Goal: Task Accomplishment & Management: Complete application form

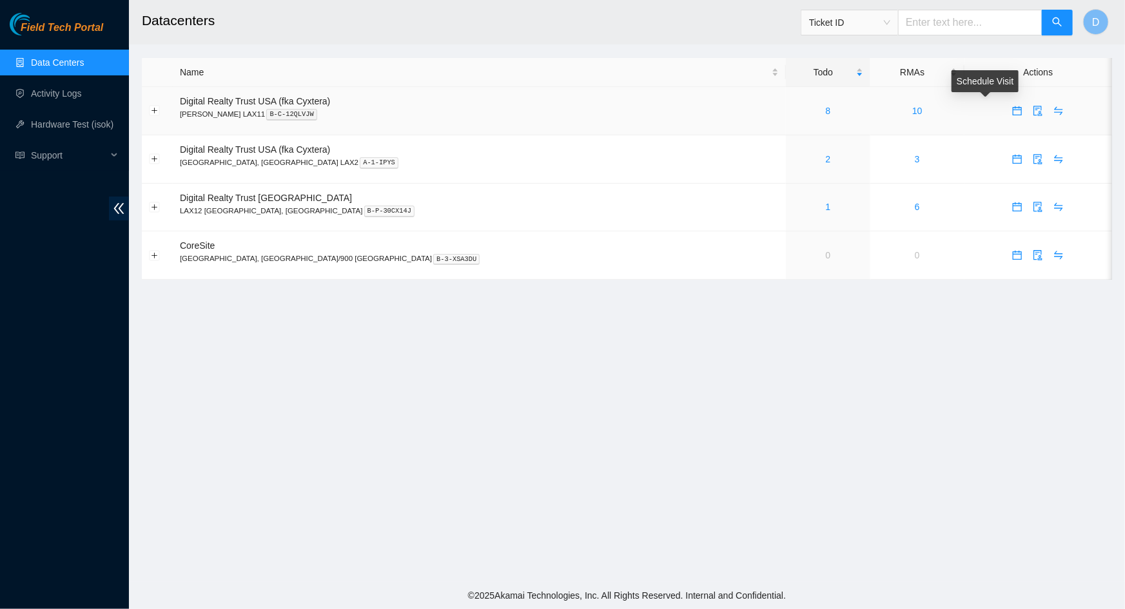
click at [1012, 116] on icon "calendar" at bounding box center [1017, 111] width 10 height 10
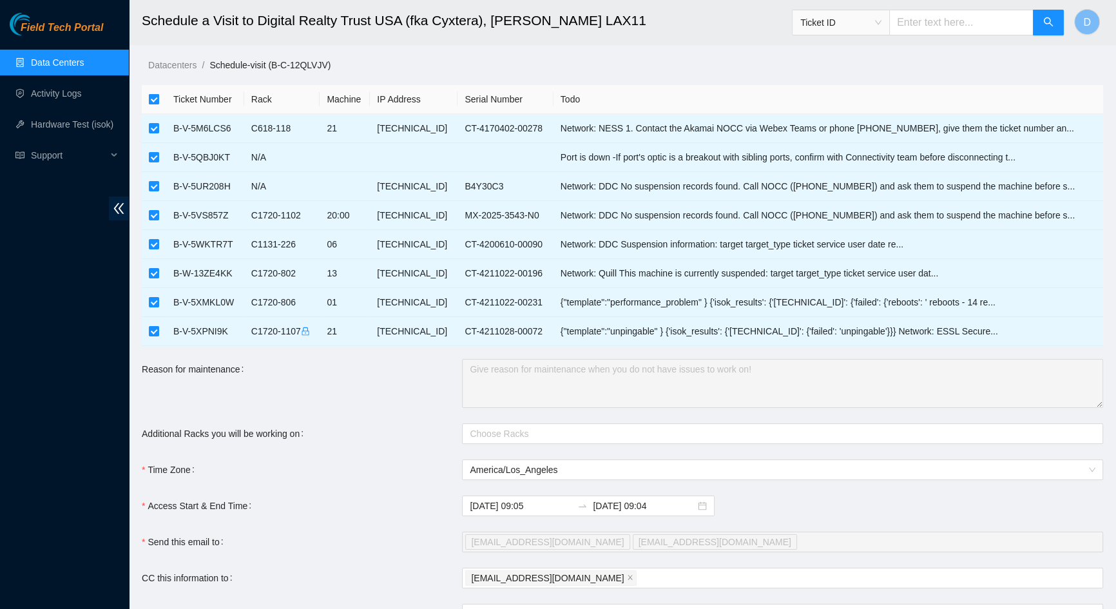
click at [154, 97] on input "checkbox" at bounding box center [154, 99] width 10 height 10
checkbox input "false"
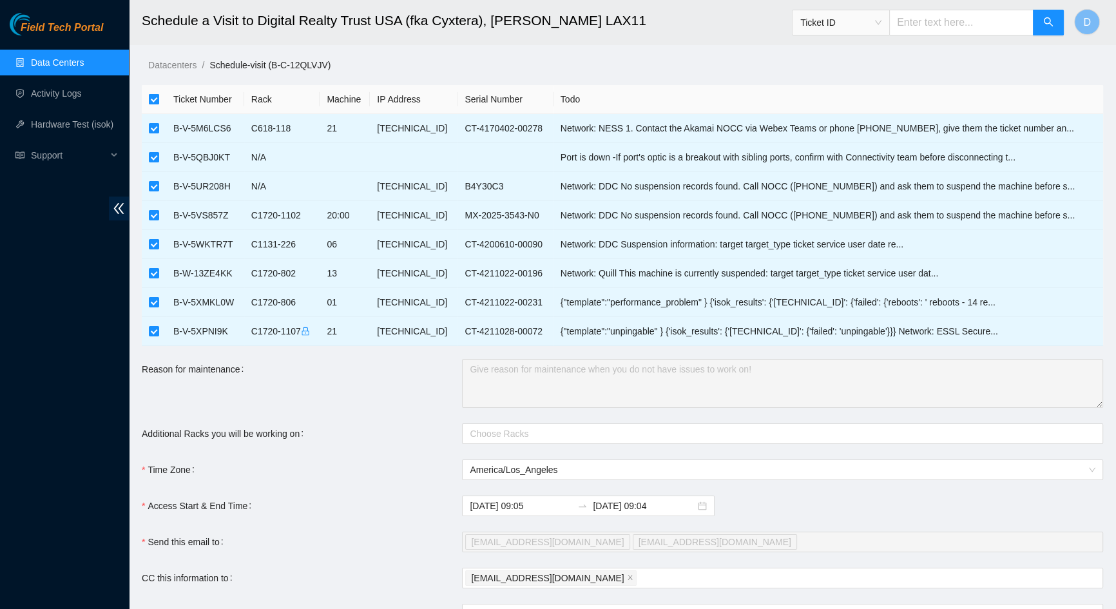
checkbox input "false"
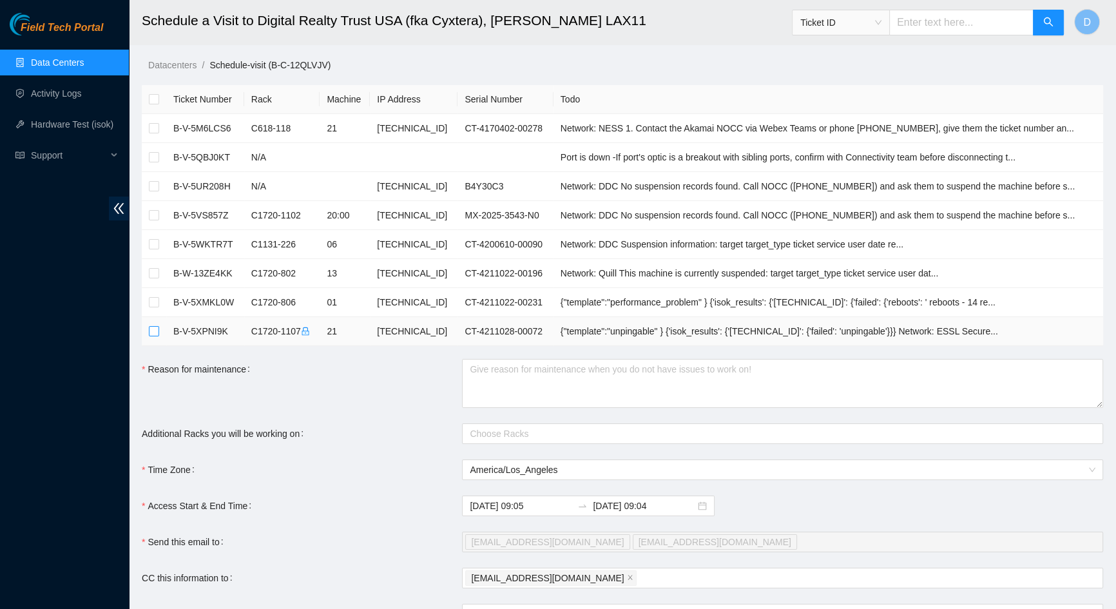
click at [158, 333] on input "checkbox" at bounding box center [154, 331] width 10 height 10
checkbox input "true"
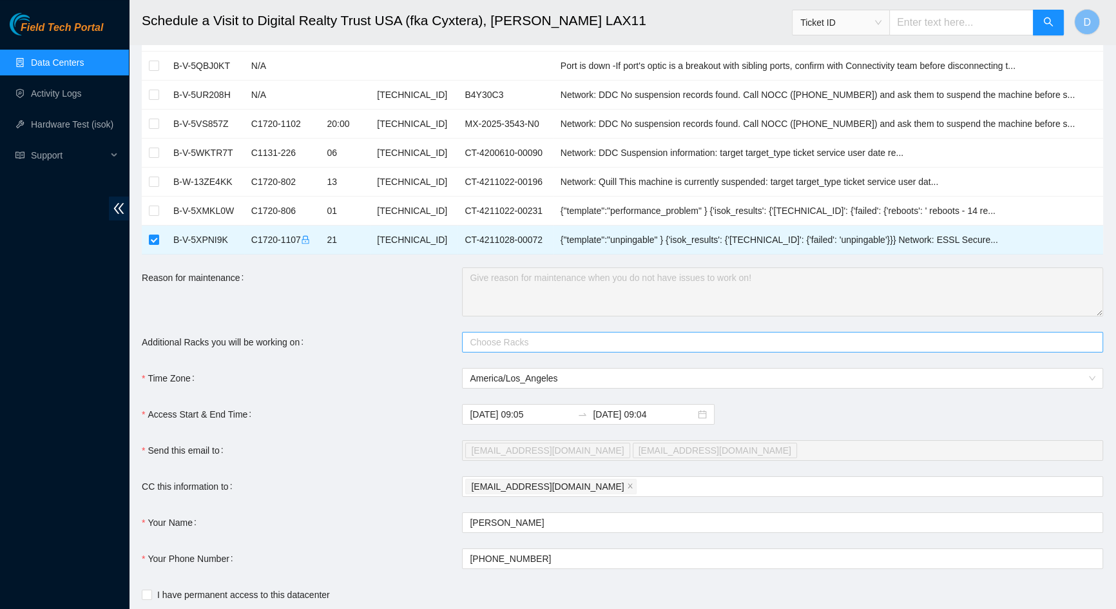
scroll to position [117, 0]
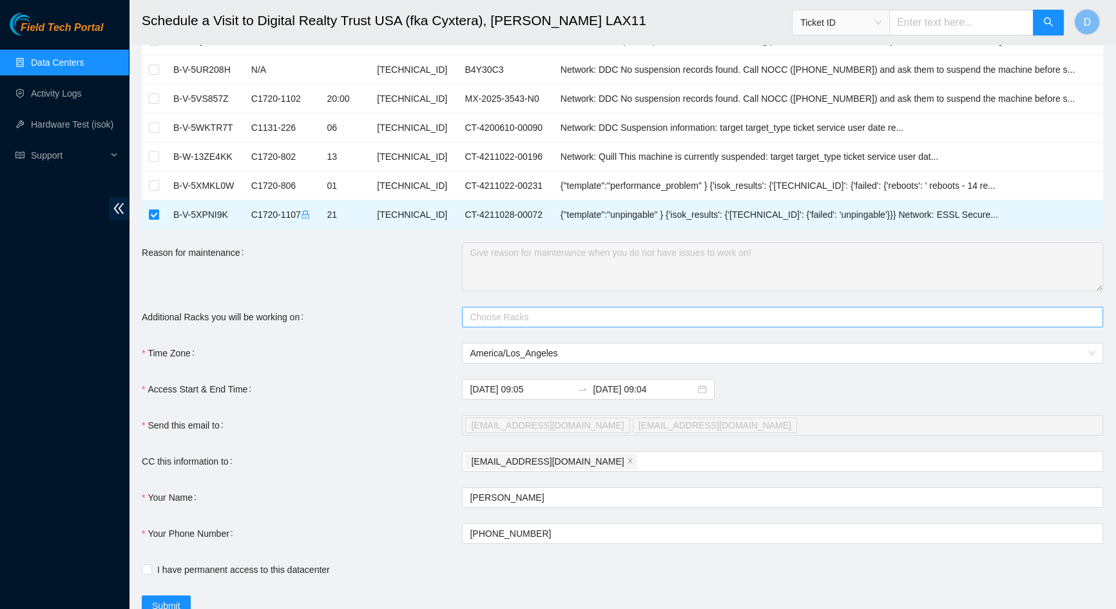
click at [536, 318] on div at bounding box center [776, 316] width 622 height 15
click at [422, 315] on div "Additional Racks you will be working on" at bounding box center [302, 317] width 320 height 21
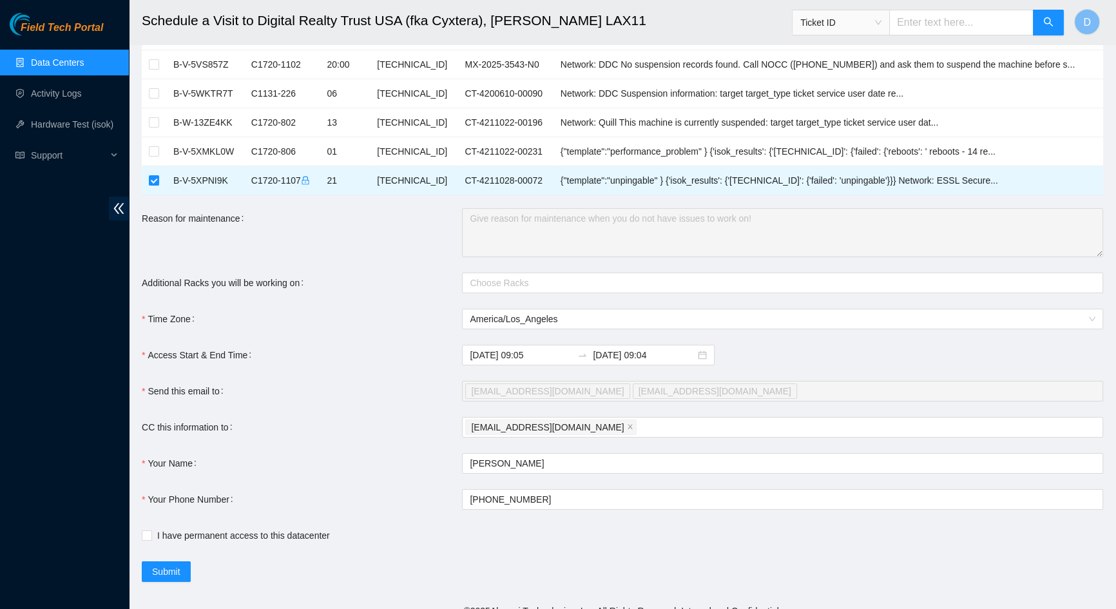
scroll to position [166, 0]
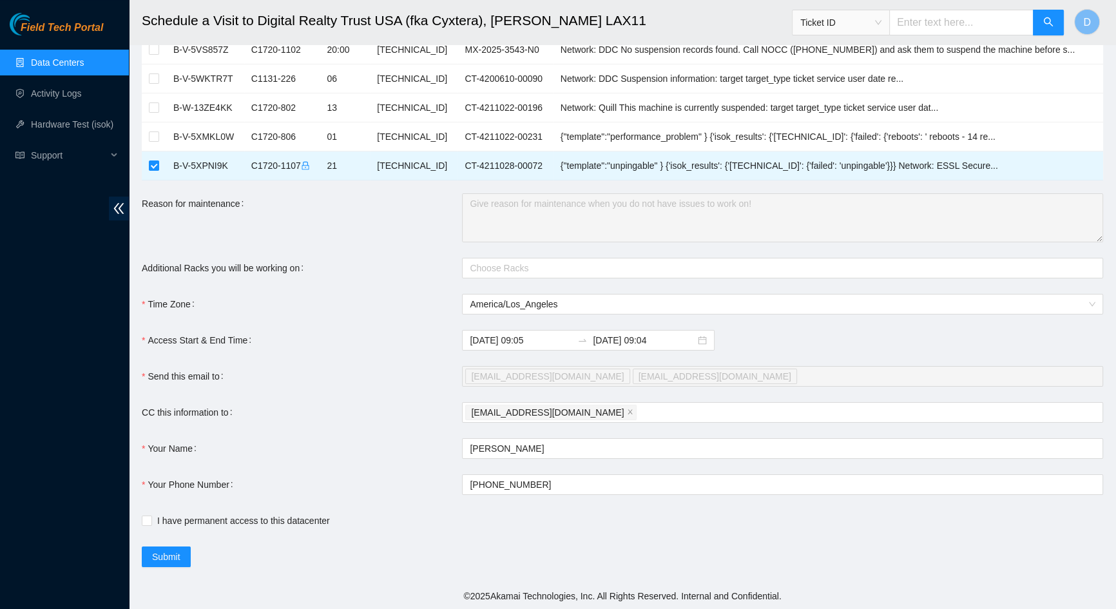
click at [664, 380] on div "[EMAIL_ADDRESS][DOMAIN_NAME] [EMAIL_ADDRESS][DOMAIN_NAME]" at bounding box center [776, 376] width 622 height 18
click at [147, 520] on input "I have permanent access to this datacenter" at bounding box center [146, 520] width 9 height 9
checkbox input "true"
click at [173, 550] on span "Submit" at bounding box center [166, 557] width 28 height 14
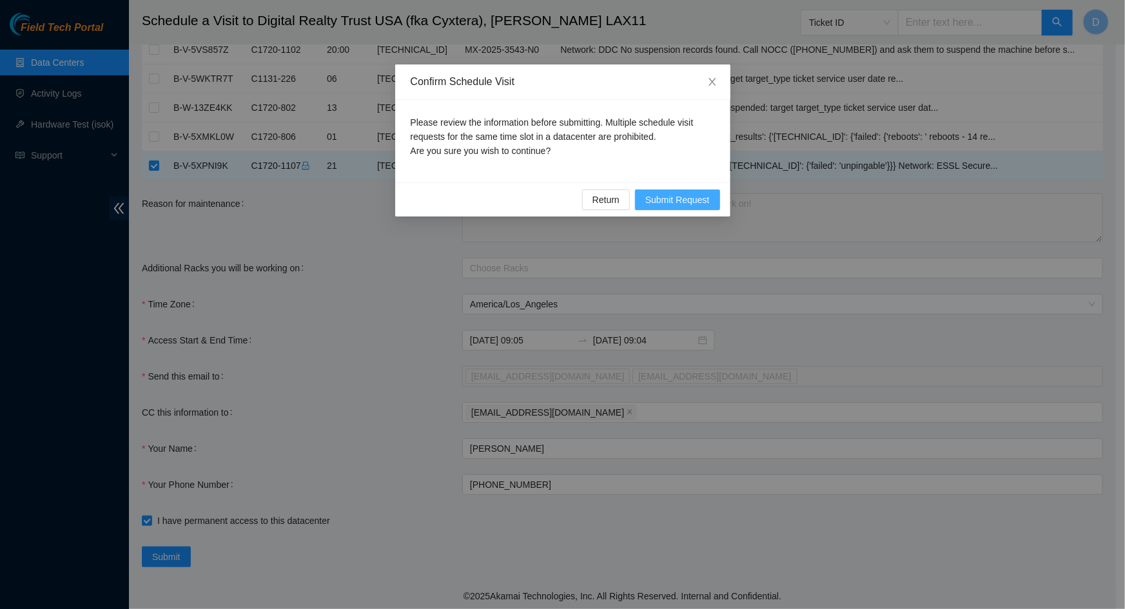
click at [688, 196] on span "Submit Request" at bounding box center [677, 200] width 64 height 14
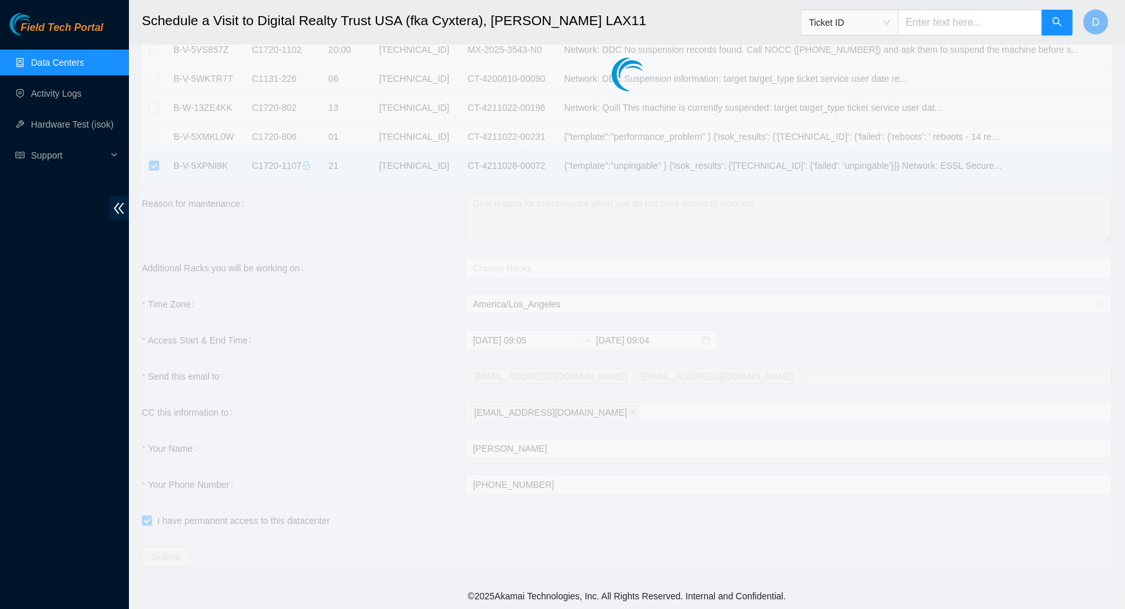
type input "[DATE] 09:07"
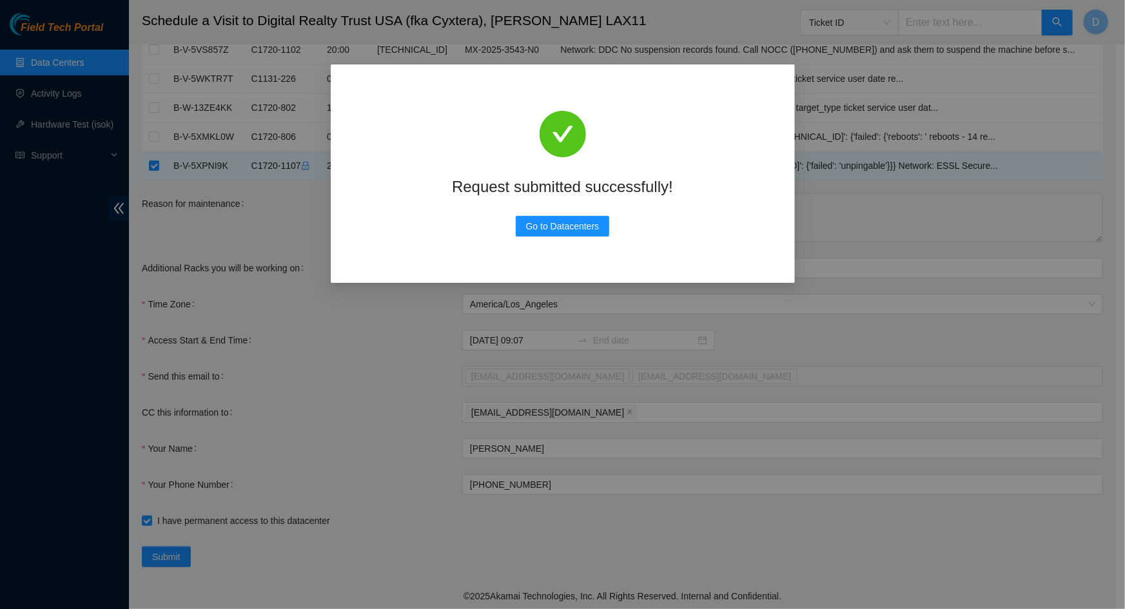
click at [171, 225] on div "Request submitted successfully! Go to Datacenters" at bounding box center [562, 304] width 1125 height 609
click at [45, 63] on div "Request submitted successfully! Go to Datacenters" at bounding box center [562, 304] width 1125 height 609
click at [532, 228] on span "Go to Datacenters" at bounding box center [562, 226] width 73 height 14
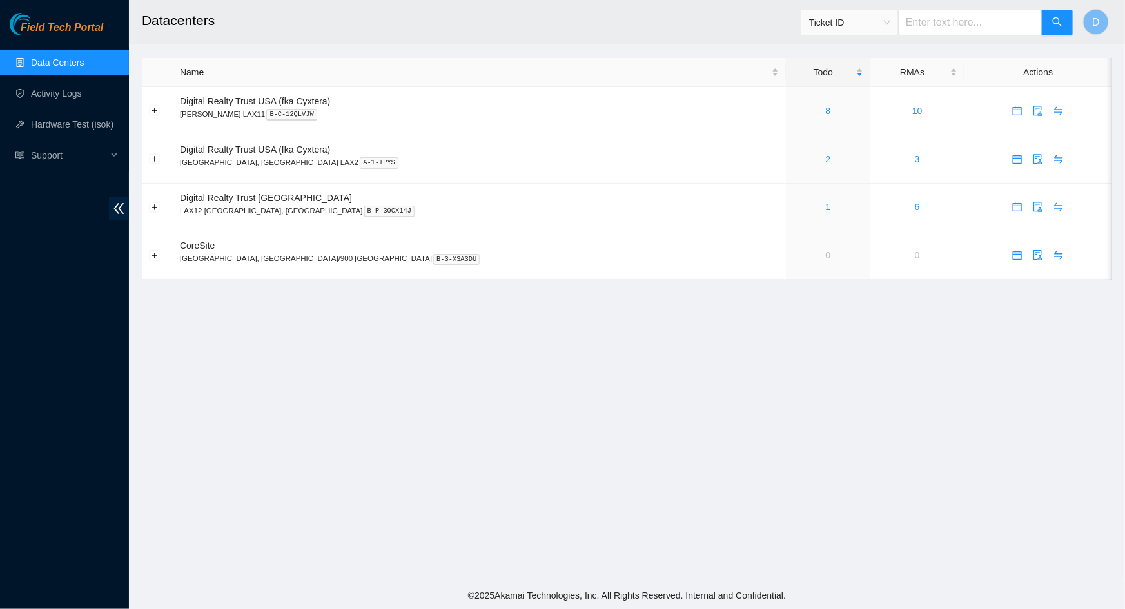
click at [577, 430] on main "Datacenters Ticket ID D Name Todo RMAs Actions Digital Realty Trust USA (fka Cy…" at bounding box center [627, 291] width 996 height 582
click at [826, 111] on link "8" at bounding box center [828, 111] width 5 height 10
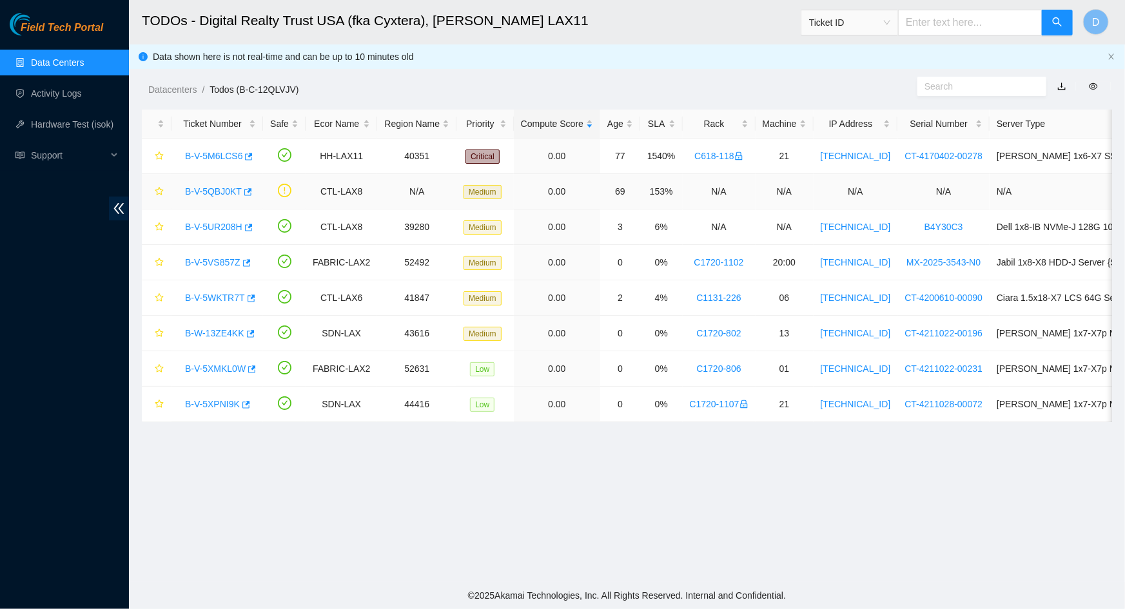
click at [209, 191] on link "B-V-5QBJ0KT" at bounding box center [213, 191] width 57 height 10
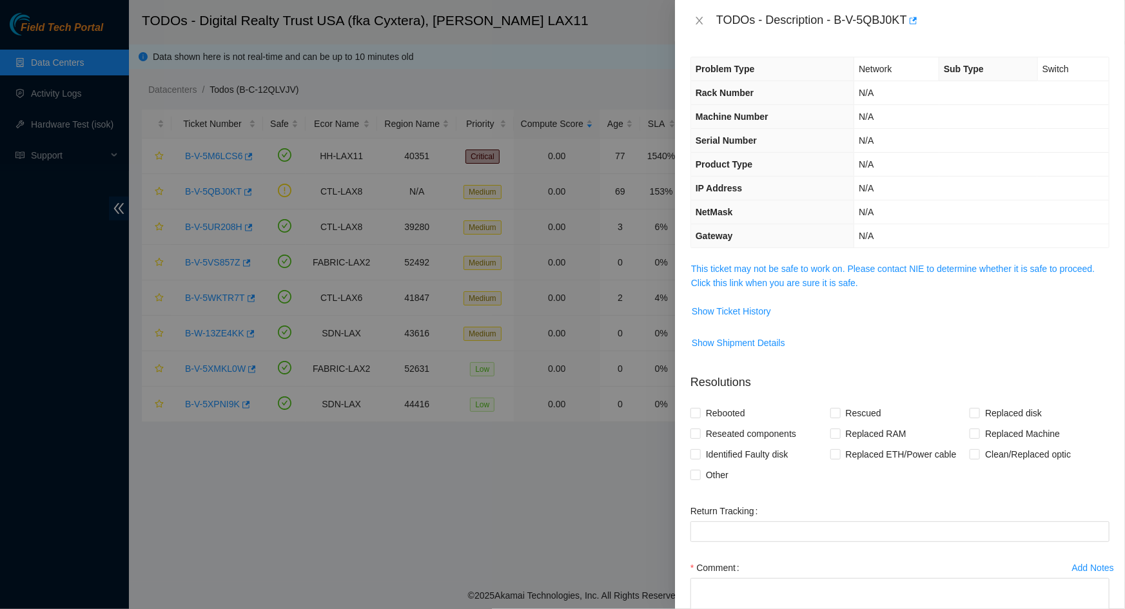
click at [851, 259] on div "Problem Type Network Sub Type Switch Rack Number N/A Machine Number N/A Serial …" at bounding box center [900, 325] width 450 height 568
click at [848, 264] on link "This ticket may not be safe to work on. Please contact NIE to determine whether…" at bounding box center [893, 276] width 404 height 24
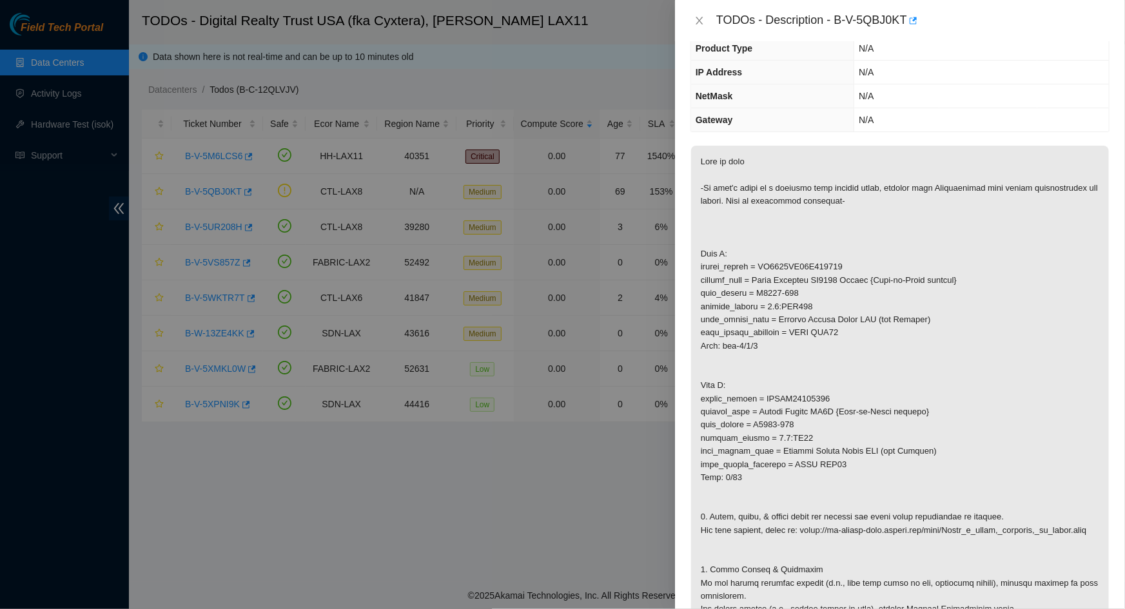
scroll to position [117, 0]
